Goal: Task Accomplishment & Management: Complete application form

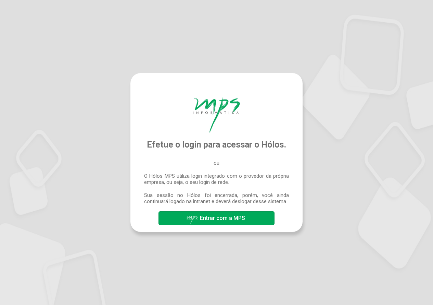
click at [227, 217] on span "Entrar com a MPS" at bounding box center [222, 217] width 45 height 7
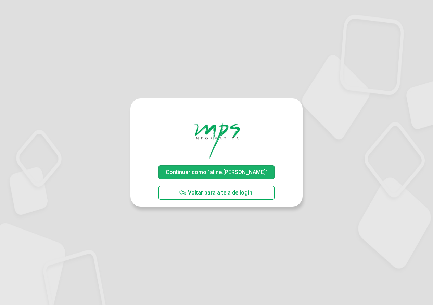
click at [232, 170] on span "Continuar como "aline.[PERSON_NAME]"" at bounding box center [217, 172] width 102 height 7
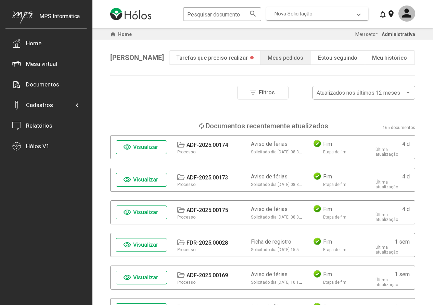
click at [328, 12] on span "Nova Solicitação" at bounding box center [316, 14] width 83 height 6
